Goal: Check status

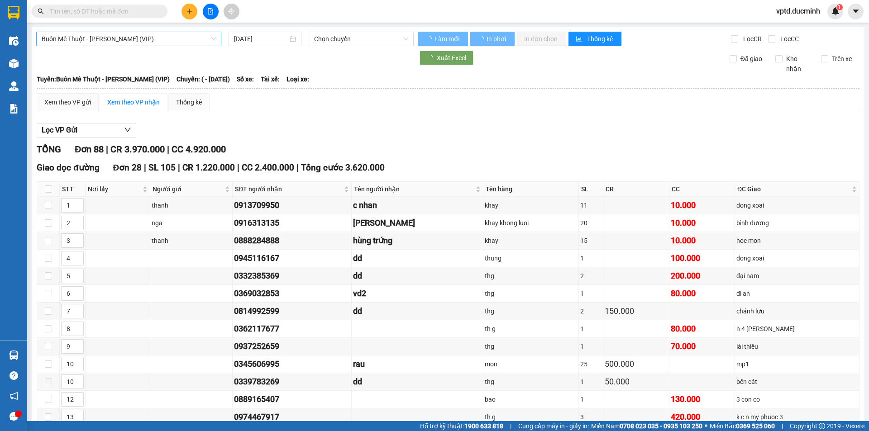
type input "[DATE]"
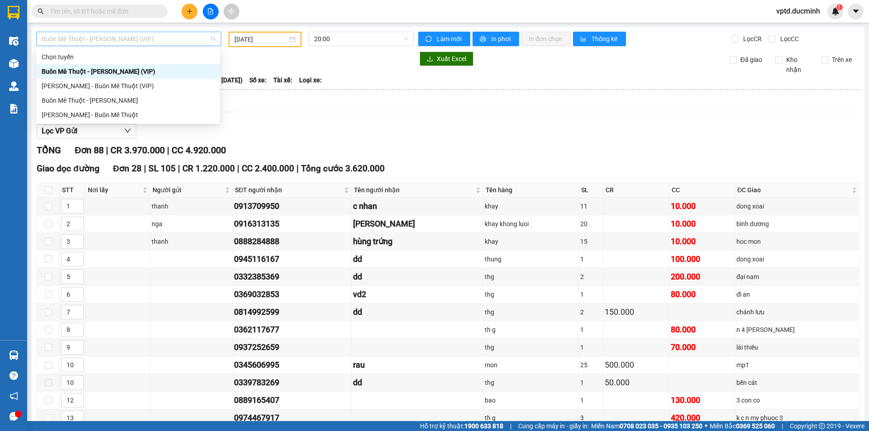
click at [160, 37] on span "Buôn Mê Thuột - [PERSON_NAME] (VIP)" at bounding box center [129, 39] width 174 height 14
click at [118, 112] on div "[PERSON_NAME] - Buôn Mê Thuột" at bounding box center [128, 115] width 173 height 10
type input "[DATE]"
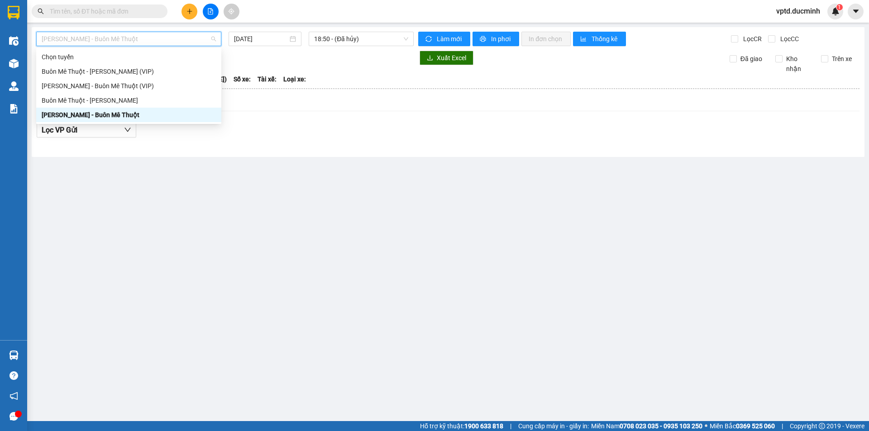
click at [143, 34] on span "[PERSON_NAME] - Buôn Mê Thuột" at bounding box center [129, 39] width 174 height 14
click at [113, 85] on div "[PERSON_NAME] - Buôn Mê Thuột (VIP)" at bounding box center [129, 86] width 174 height 10
type input "[DATE]"
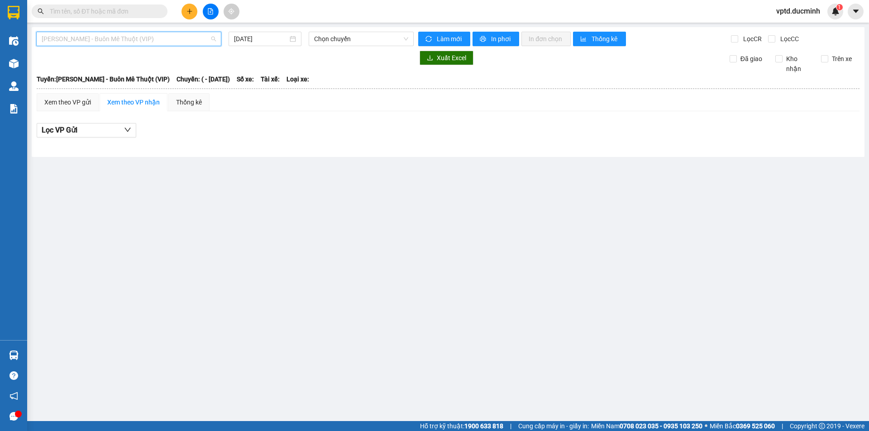
click at [143, 38] on span "[PERSON_NAME] - Buôn Mê Thuột (VIP)" at bounding box center [129, 39] width 174 height 14
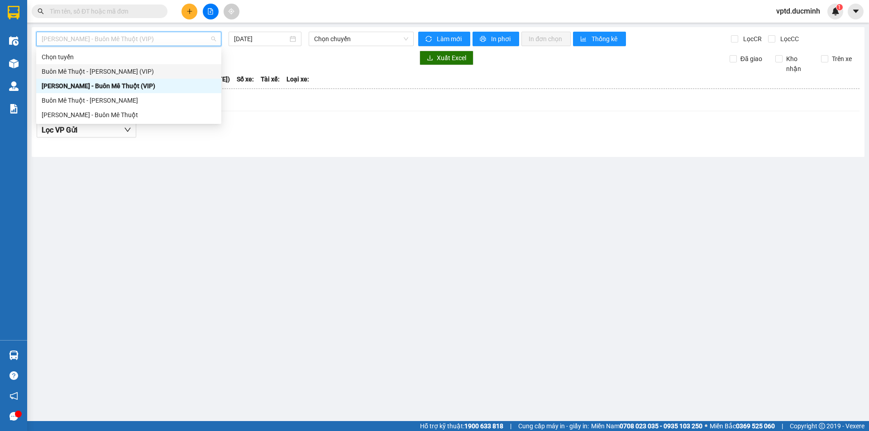
click at [120, 72] on div "Buôn Mê Thuột - [PERSON_NAME] (VIP)" at bounding box center [129, 72] width 174 height 10
type input "[DATE]"
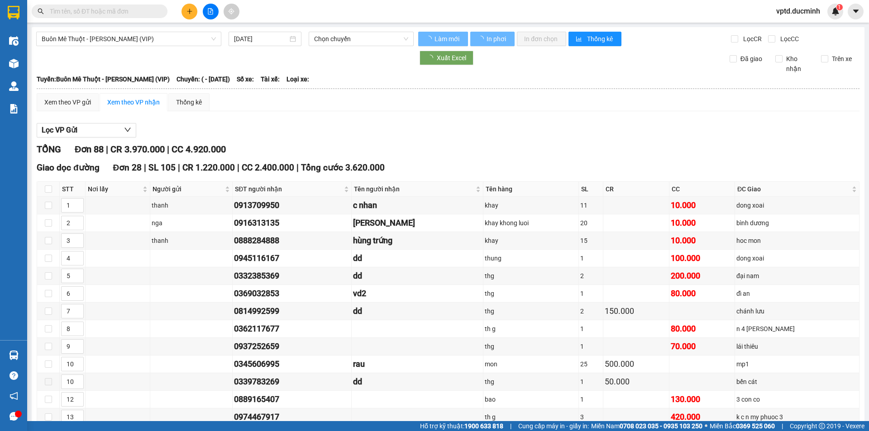
type input "[DATE]"
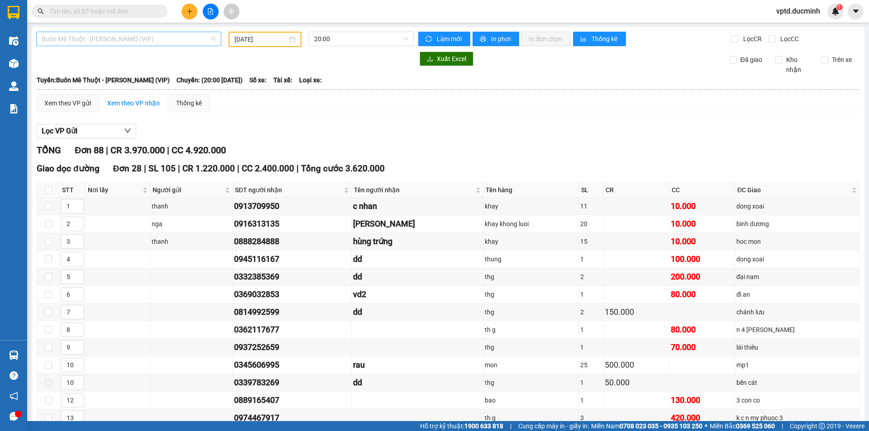
click at [155, 38] on span "Buôn Mê Thuột - [PERSON_NAME] (VIP)" at bounding box center [129, 39] width 174 height 14
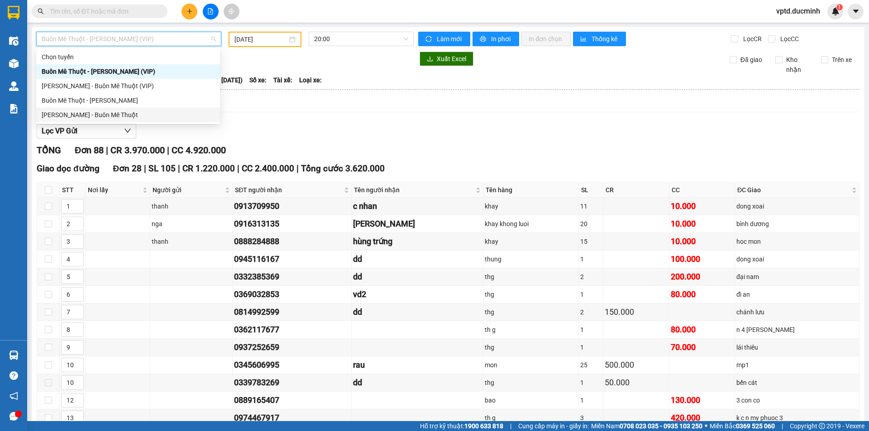
click at [73, 111] on div "[PERSON_NAME] - Buôn Mê Thuột" at bounding box center [128, 115] width 173 height 10
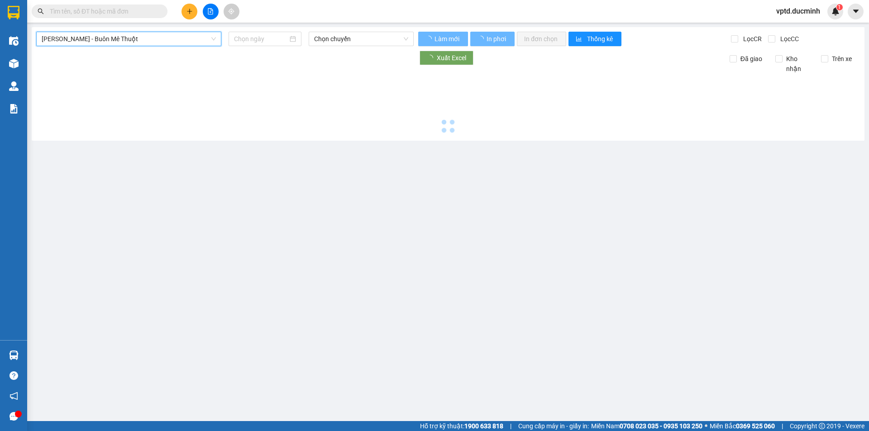
type input "[DATE]"
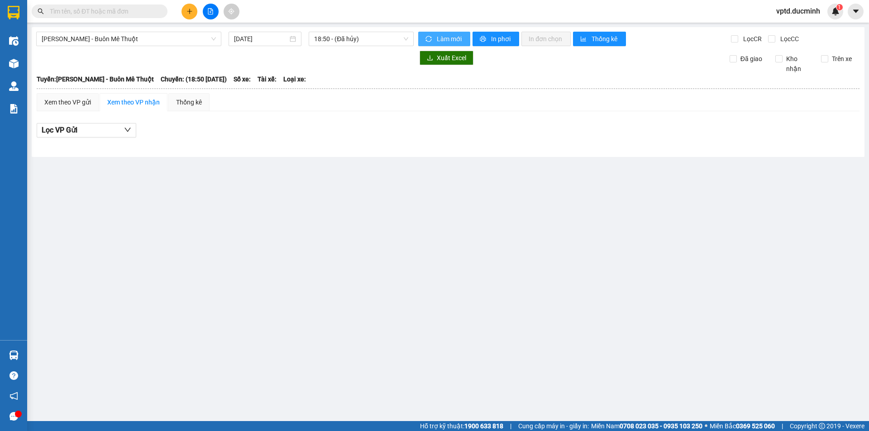
click at [442, 37] on span "Làm mới" at bounding box center [450, 39] width 26 height 10
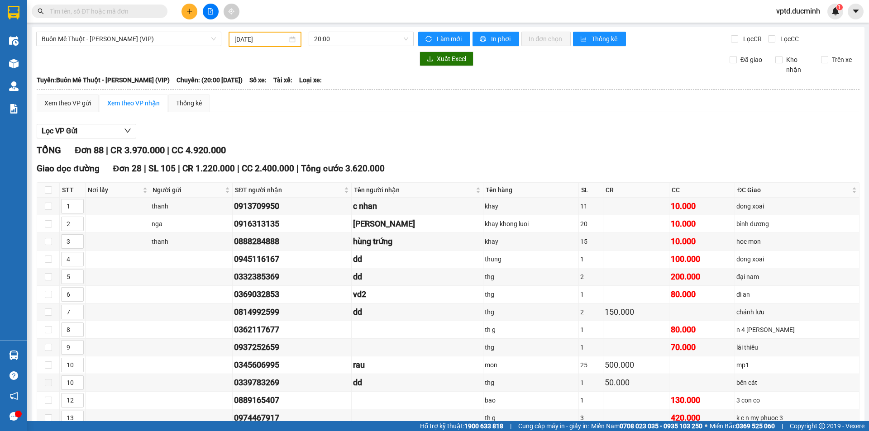
type input "[DATE]"
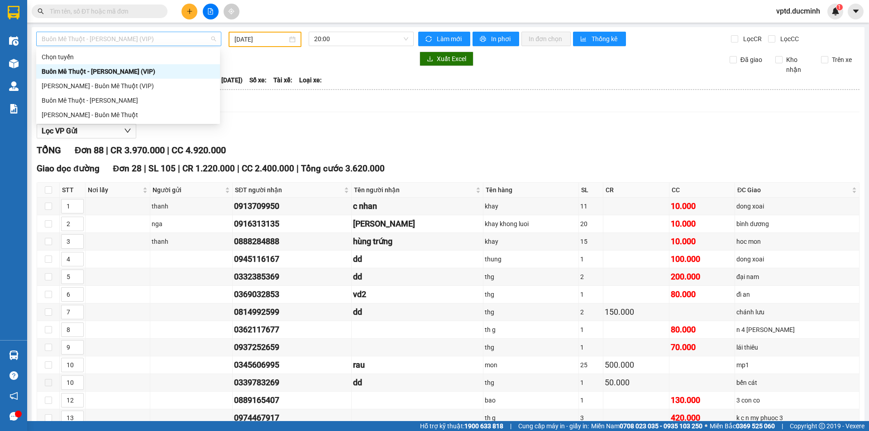
click at [166, 37] on span "Buôn Mê Thuột - [PERSON_NAME] (VIP)" at bounding box center [129, 39] width 174 height 14
click at [145, 67] on div "Buôn Mê Thuột - [PERSON_NAME] (VIP)" at bounding box center [128, 72] width 173 height 10
click at [155, 34] on span "Buôn Mê Thuột - [PERSON_NAME] (VIP)" at bounding box center [129, 39] width 174 height 14
click at [119, 112] on div "[PERSON_NAME] - Buôn Mê Thuột" at bounding box center [128, 115] width 173 height 10
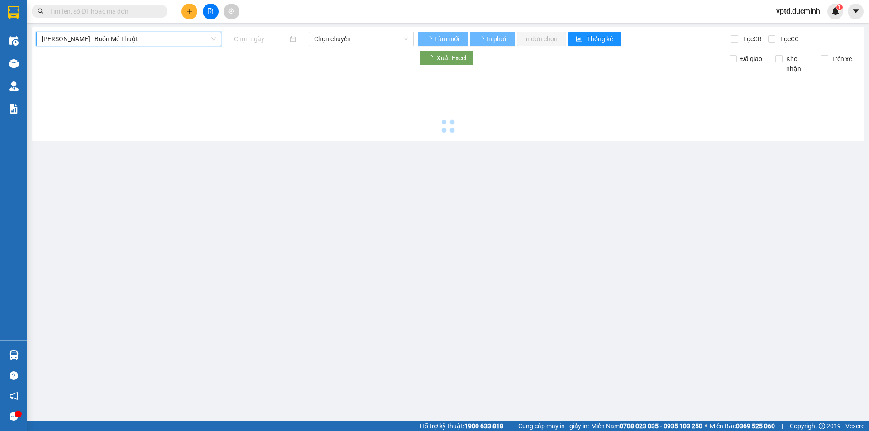
type input "[DATE]"
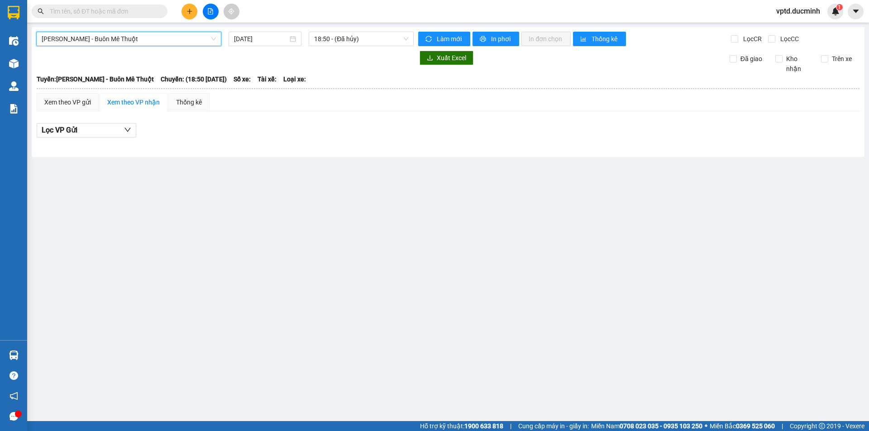
click at [141, 38] on span "[PERSON_NAME] - Buôn Mê Thuột" at bounding box center [129, 39] width 174 height 14
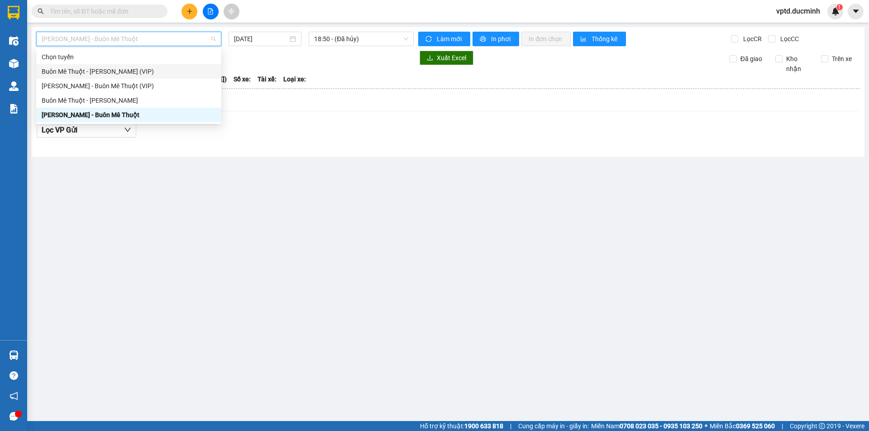
click at [130, 69] on div "Buôn Mê Thuột - [PERSON_NAME] (VIP)" at bounding box center [129, 72] width 174 height 10
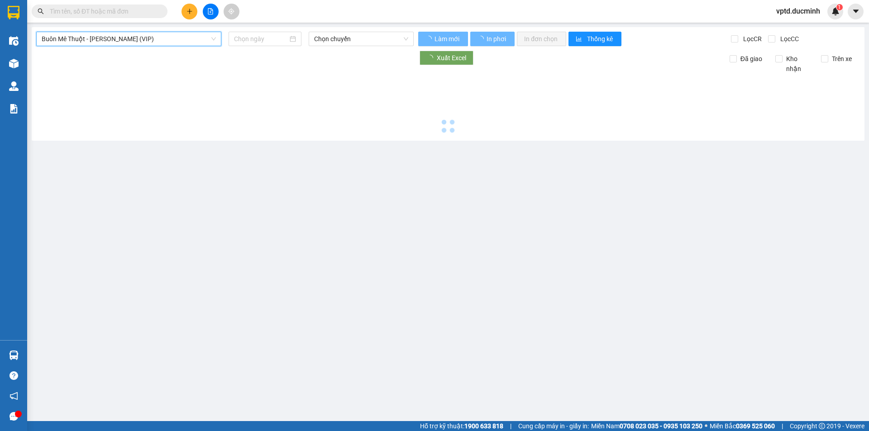
type input "[DATE]"
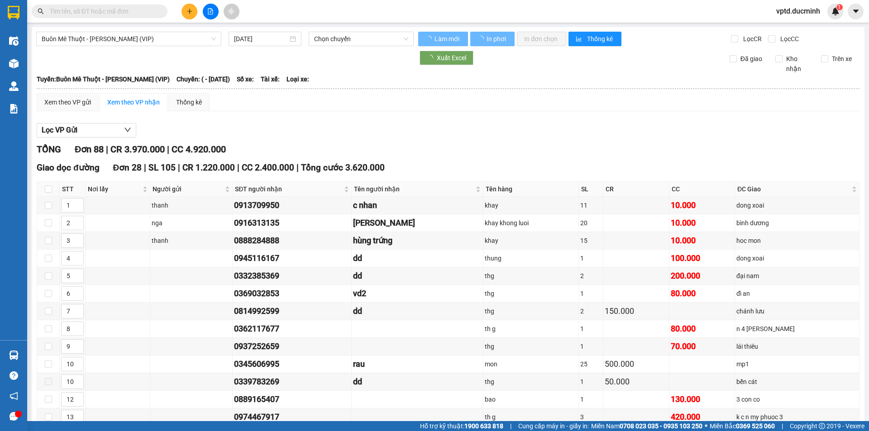
type input "[DATE]"
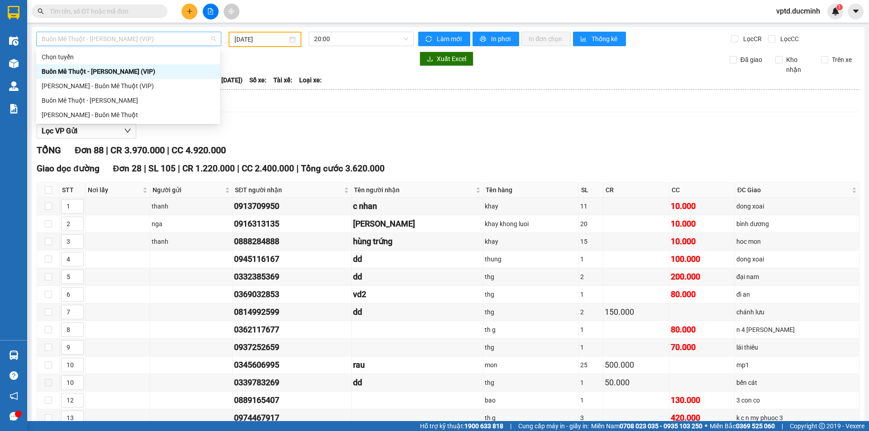
click at [167, 32] on span "Buôn Mê Thuột - [PERSON_NAME] (VIP)" at bounding box center [129, 39] width 174 height 14
click at [100, 112] on div "[PERSON_NAME] - Buôn Mê Thuột" at bounding box center [128, 115] width 173 height 10
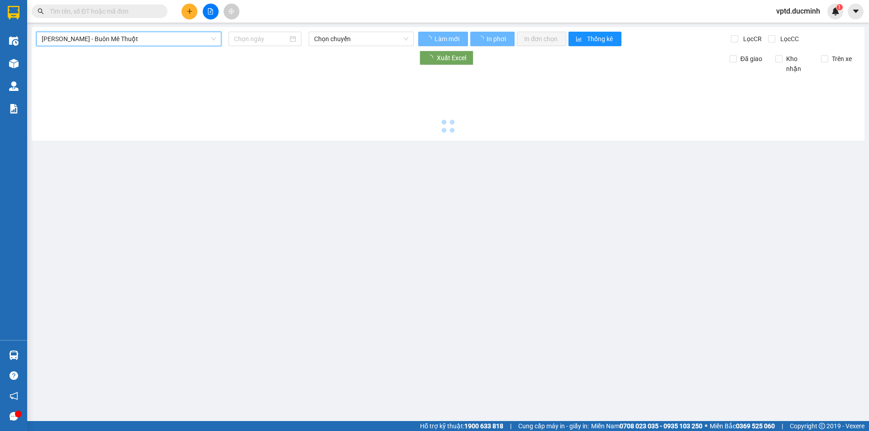
type input "[DATE]"
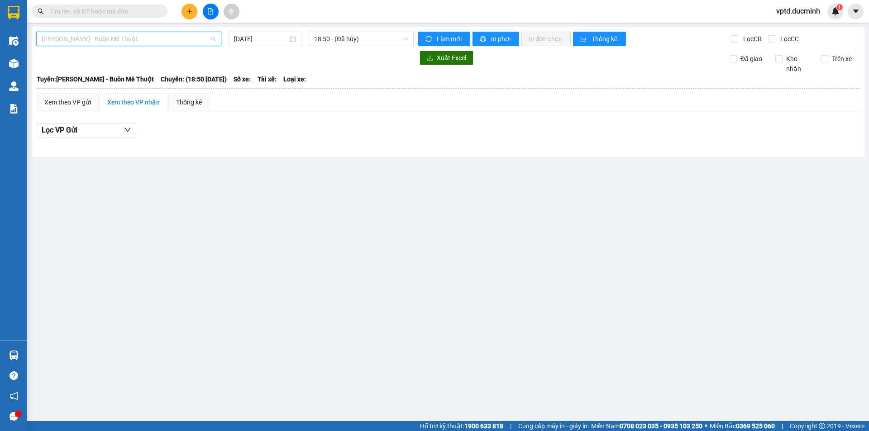
click at [116, 43] on span "[PERSON_NAME] - Buôn Mê Thuột" at bounding box center [129, 39] width 174 height 14
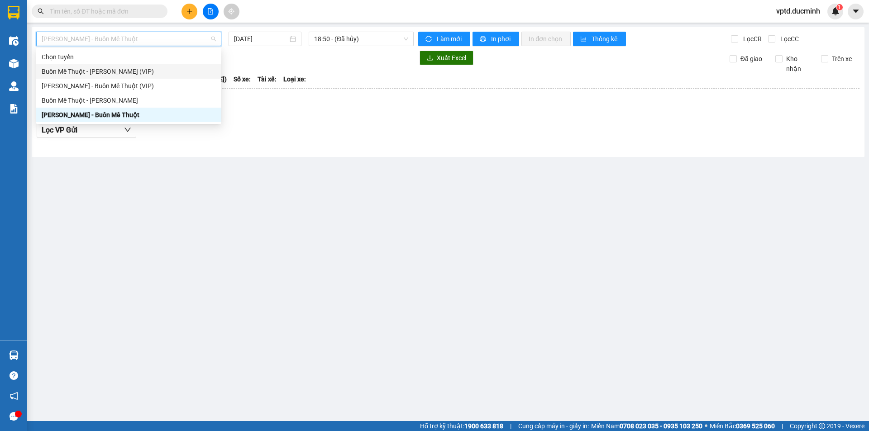
click at [116, 69] on div "Buôn Mê Thuột - [PERSON_NAME] (VIP)" at bounding box center [129, 72] width 174 height 10
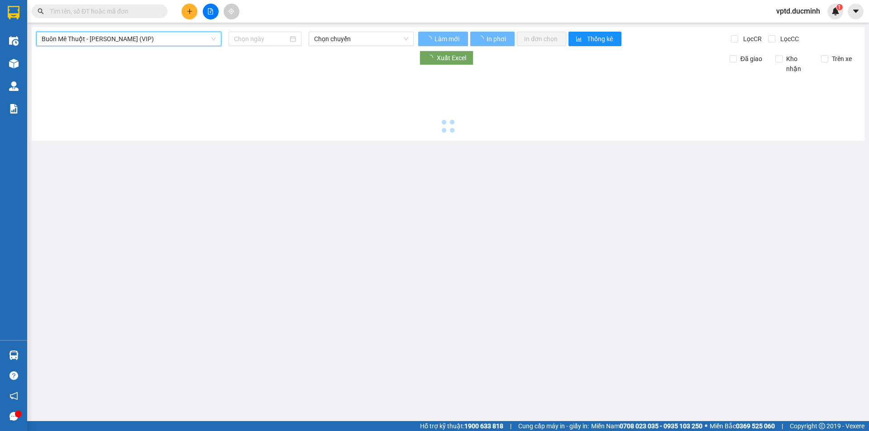
type input "[DATE]"
